Goal: Transaction & Acquisition: Book appointment/travel/reservation

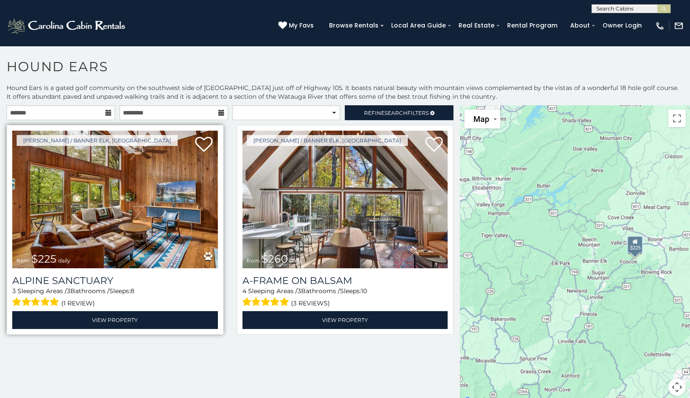
click at [133, 204] on img at bounding box center [115, 200] width 206 height 138
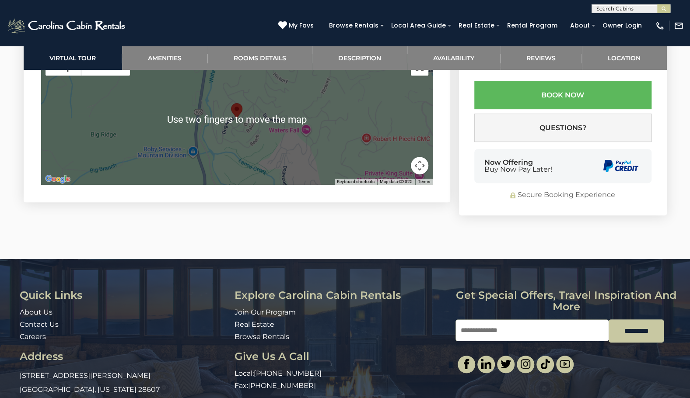
scroll to position [2243, 0]
